Goal: Task Accomplishment & Management: Manage account settings

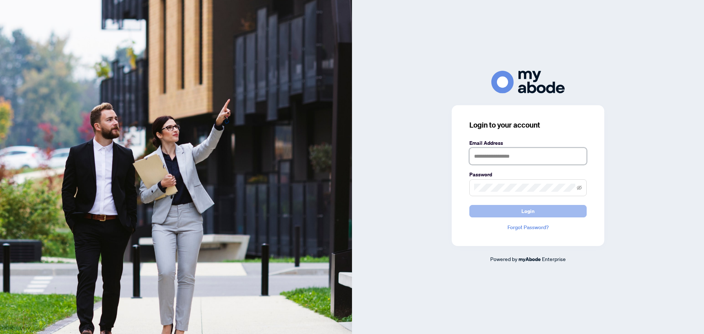
type input "**********"
click at [525, 213] on span "Login" at bounding box center [527, 211] width 13 height 12
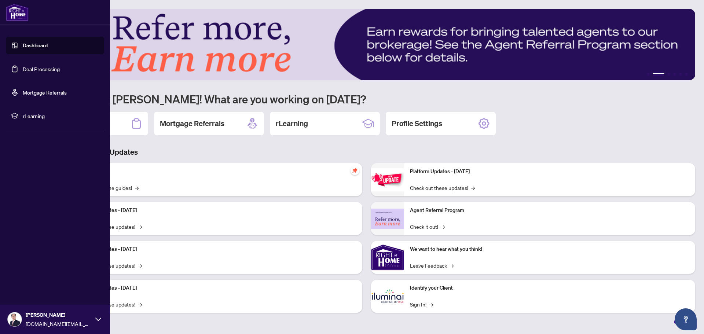
click at [36, 69] on link "Deal Processing" at bounding box center [41, 69] width 37 height 7
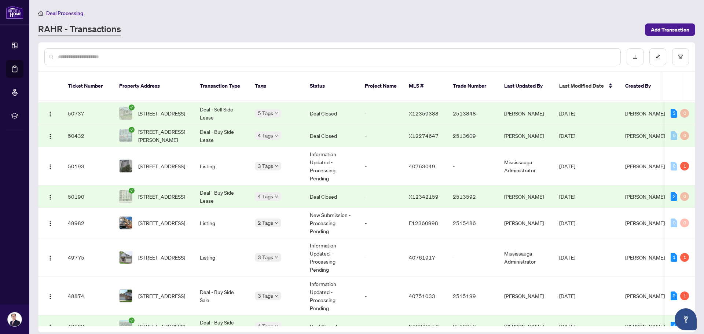
scroll to position [183, 0]
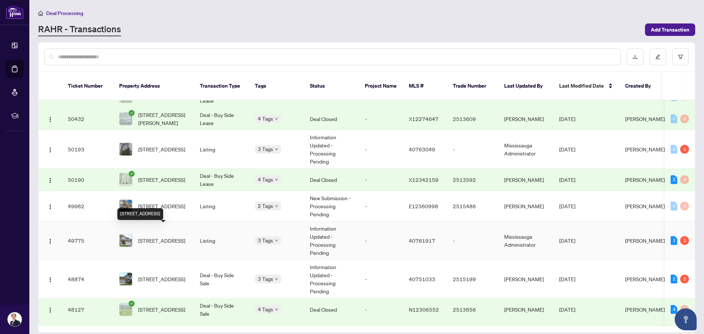
click at [175, 236] on span "[STREET_ADDRESS]" at bounding box center [161, 240] width 47 height 8
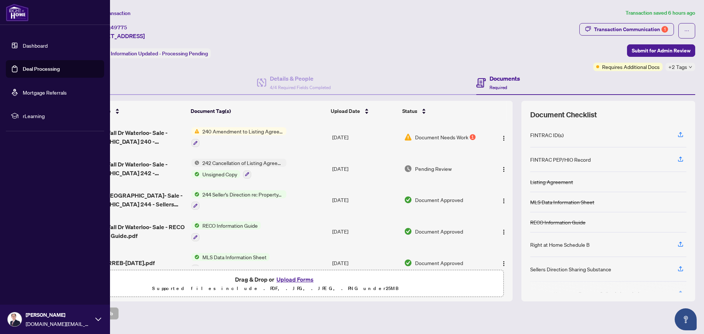
click at [33, 67] on link "Deal Processing" at bounding box center [41, 69] width 37 height 7
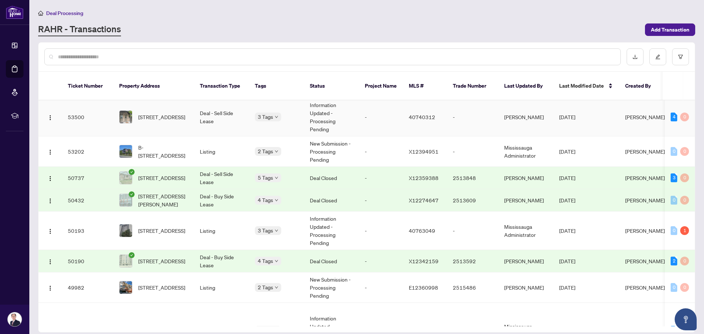
scroll to position [110, 0]
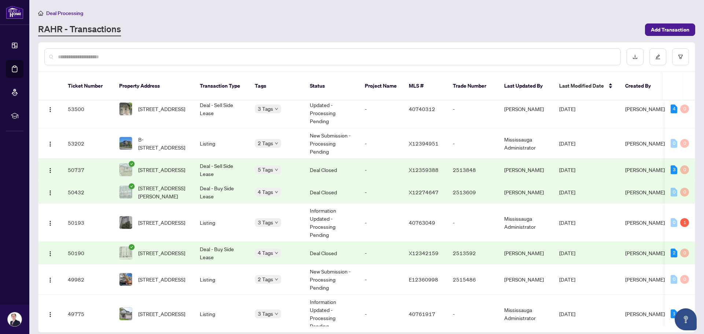
click at [208, 33] on div "RAHR - Transactions" at bounding box center [339, 29] width 602 height 13
click at [207, 31] on div "RAHR - Transactions" at bounding box center [339, 29] width 602 height 13
click at [205, 23] on div "RAHR - Transactions" at bounding box center [339, 29] width 602 height 13
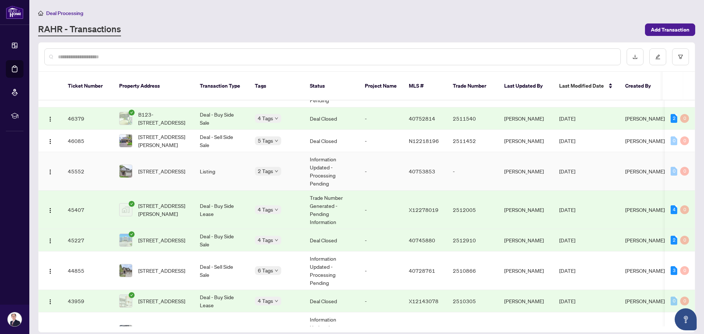
scroll to position [568, 0]
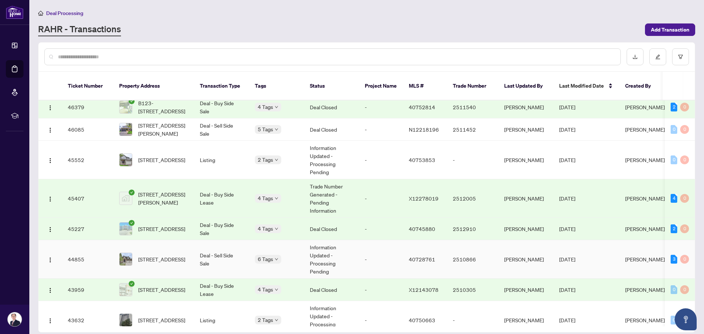
click at [192, 248] on td "[STREET_ADDRESS]" at bounding box center [153, 259] width 81 height 38
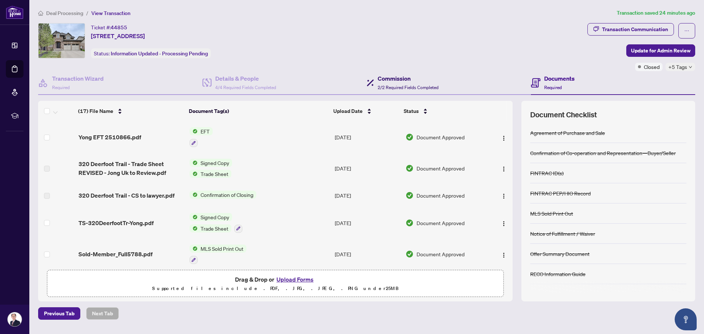
click at [392, 77] on h4 "Commission" at bounding box center [408, 78] width 61 height 9
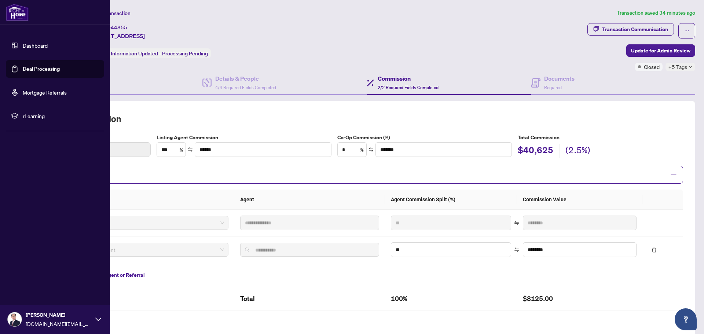
click at [40, 67] on link "Deal Processing" at bounding box center [41, 69] width 37 height 7
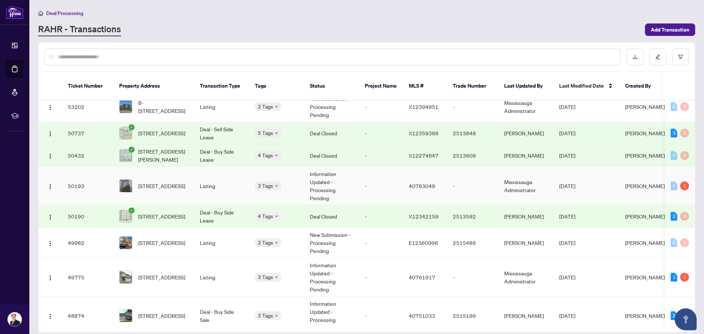
scroll to position [183, 0]
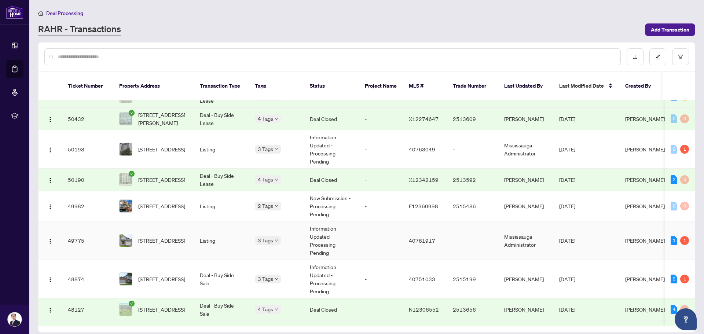
click at [179, 236] on span "[STREET_ADDRESS]" at bounding box center [161, 240] width 47 height 8
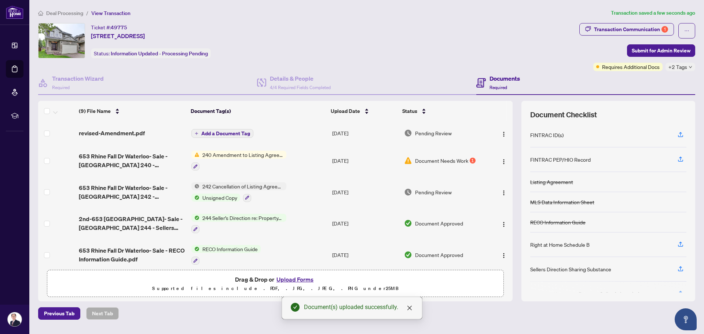
click at [219, 132] on span "Add a Document Tag" at bounding box center [225, 133] width 49 height 5
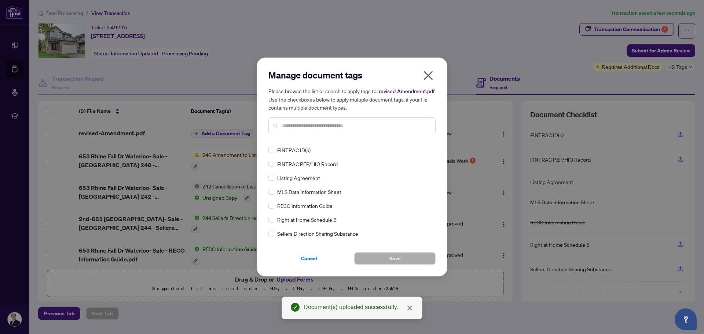
click at [291, 126] on input "text" at bounding box center [355, 126] width 147 height 8
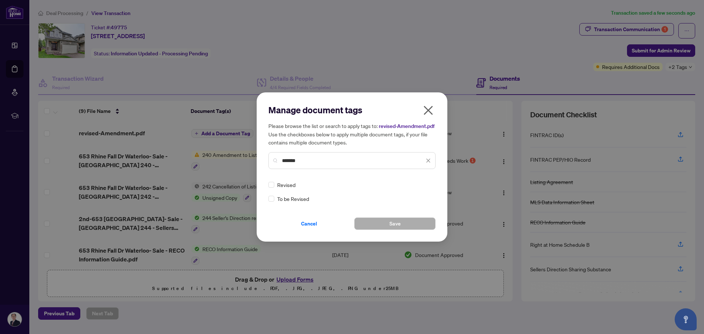
type input "*******"
click at [366, 227] on button "Save" at bounding box center [394, 223] width 81 height 12
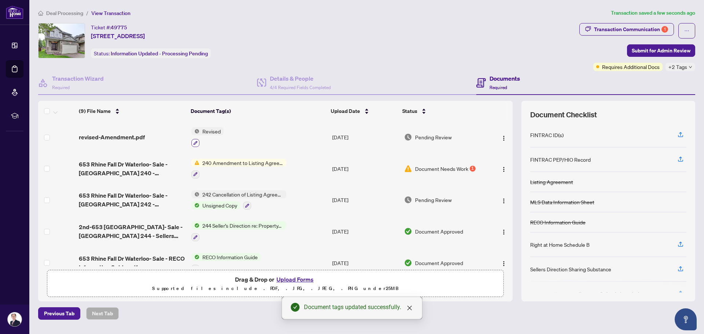
click at [196, 142] on icon "button" at bounding box center [195, 143] width 4 height 4
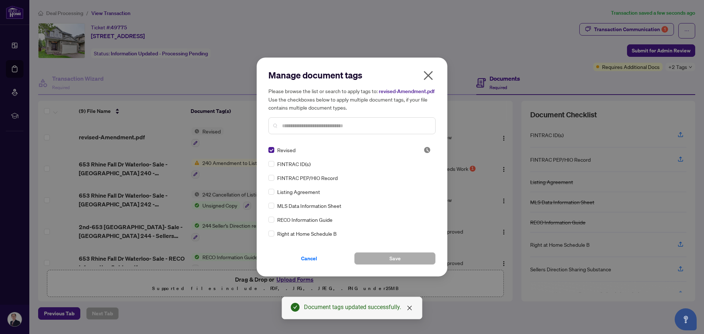
click at [292, 130] on input "text" at bounding box center [355, 126] width 147 height 8
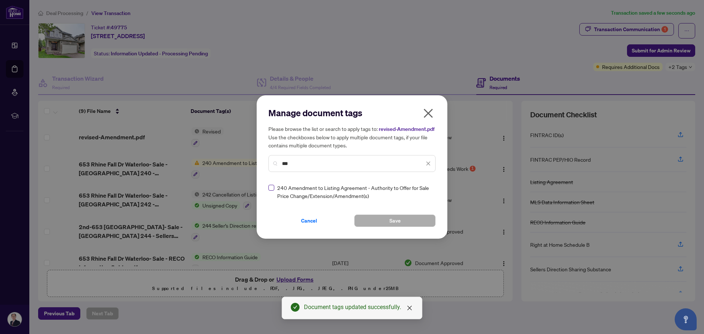
type input "***"
click at [270, 192] on label at bounding box center [271, 188] width 6 height 8
click at [371, 225] on button "Save" at bounding box center [394, 220] width 81 height 12
